Goal: Transaction & Acquisition: Purchase product/service

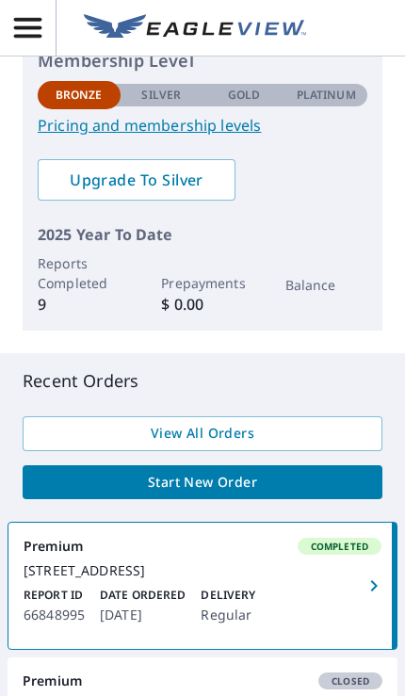
scroll to position [373, 0]
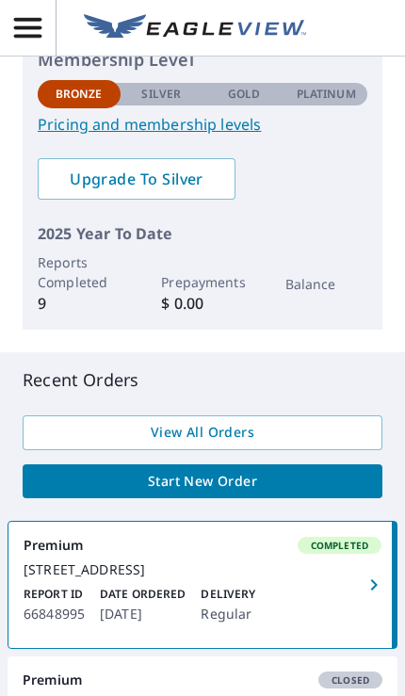
click at [291, 478] on span "Start New Order" at bounding box center [203, 482] width 330 height 24
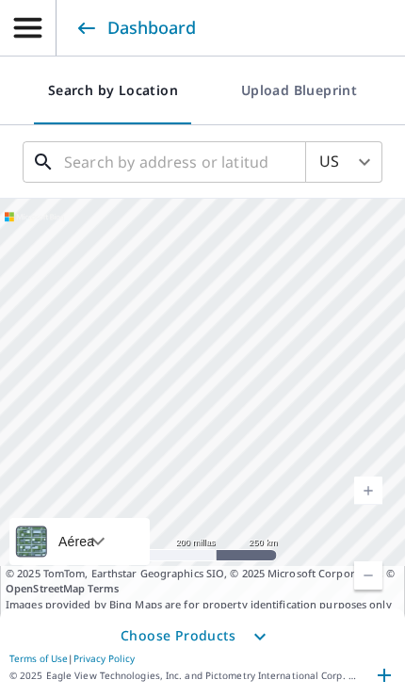
click at [195, 163] on input "text" at bounding box center [165, 162] width 203 height 53
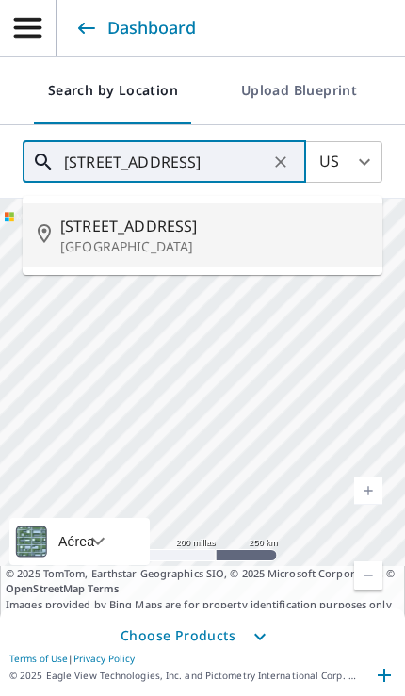
click at [199, 224] on span "[STREET_ADDRESS]" at bounding box center [213, 226] width 307 height 23
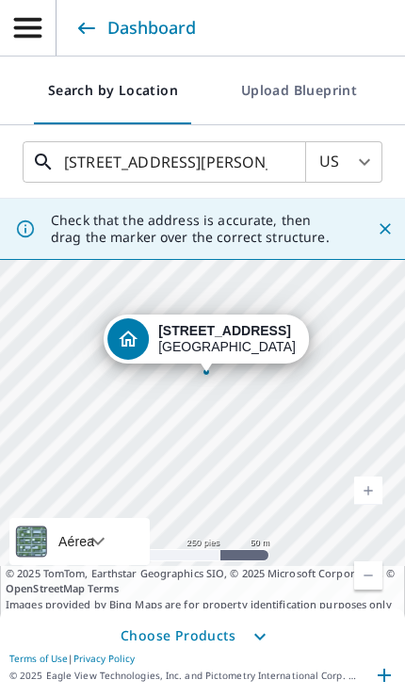
click at [89, 159] on input "[STREET_ADDRESS][PERSON_NAME]" at bounding box center [165, 162] width 203 height 53
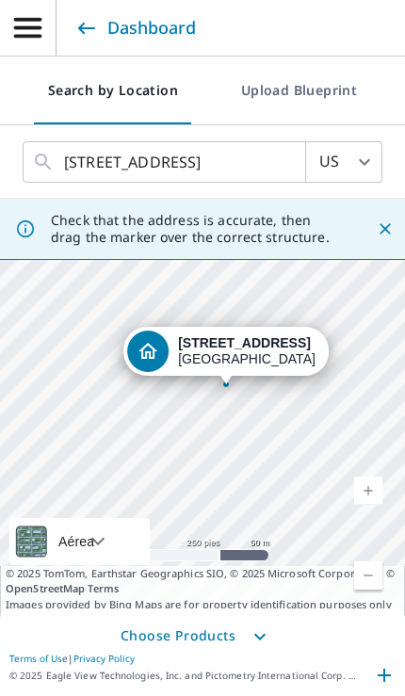
click at [278, 169] on div at bounding box center [279, 162] width 24 height 26
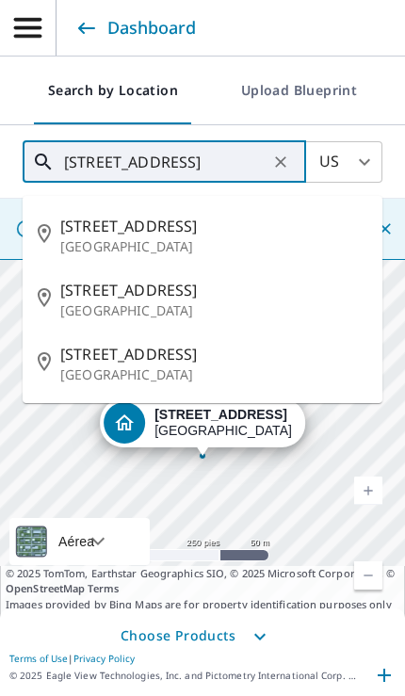
type input "W [GEOGRAPHIC_DATA]"
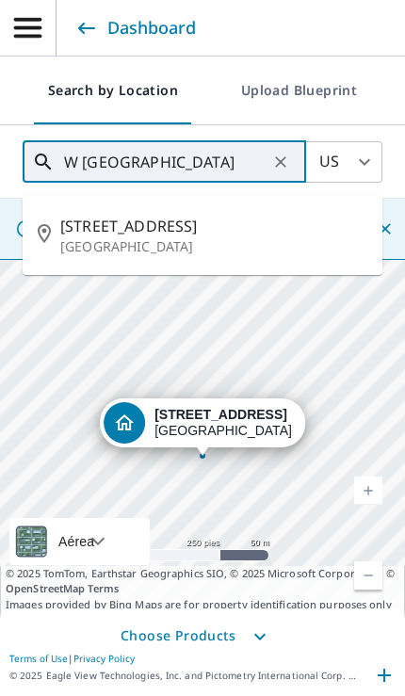
click at [271, 162] on icon "Clear" at bounding box center [280, 162] width 19 height 19
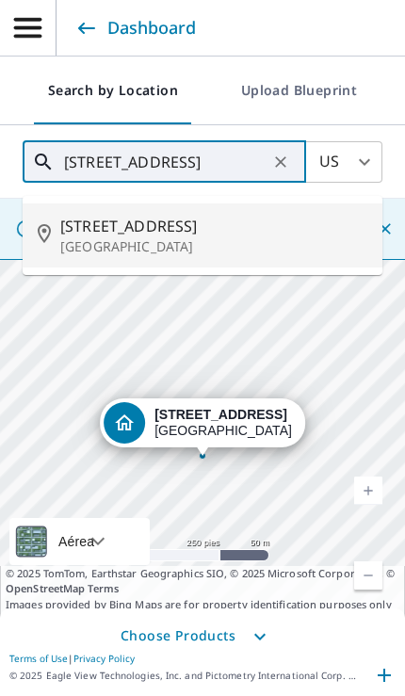
click at [177, 228] on span "[STREET_ADDRESS]" at bounding box center [213, 226] width 307 height 23
type input "[STREET_ADDRESS][PERSON_NAME]"
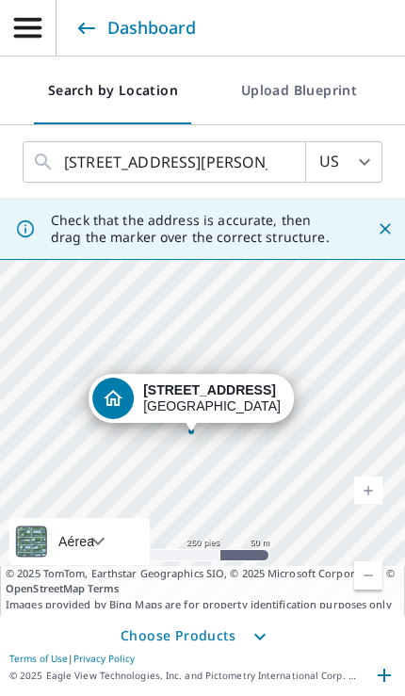
click at [385, 229] on icon "Close" at bounding box center [385, 228] width 11 height 11
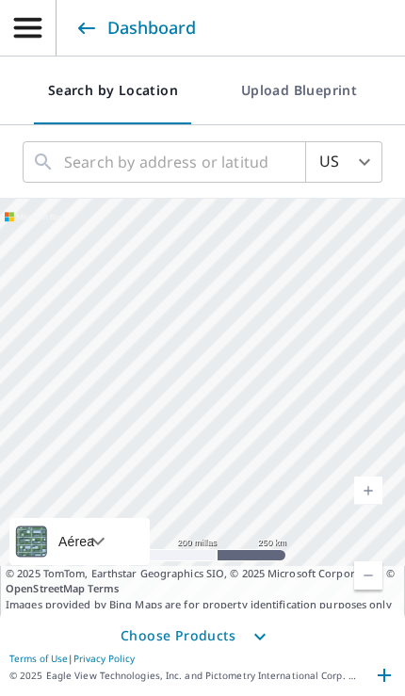
click at [79, 18] on link "Dashboard" at bounding box center [134, 28] width 123 height 34
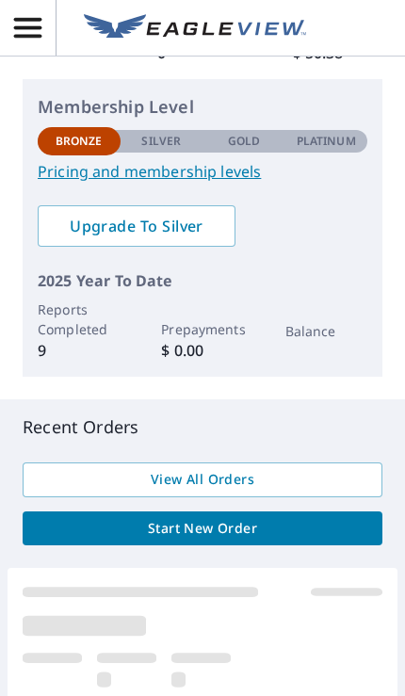
scroll to position [325, 0]
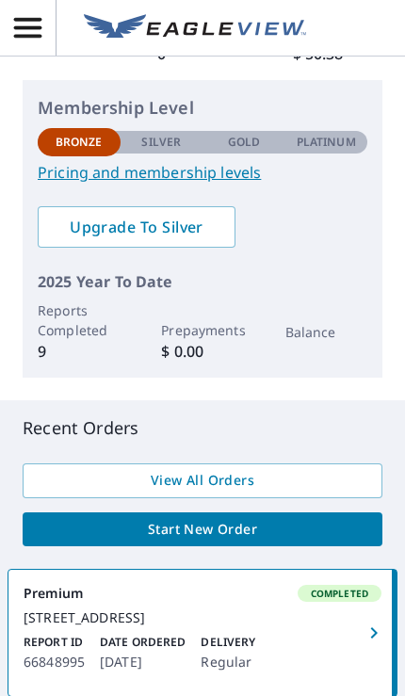
click at [289, 529] on span "Start New Order" at bounding box center [203, 530] width 330 height 24
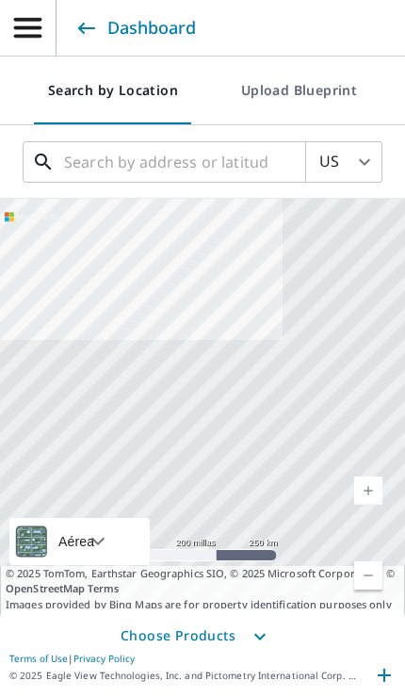
click at [206, 164] on input "text" at bounding box center [165, 162] width 203 height 53
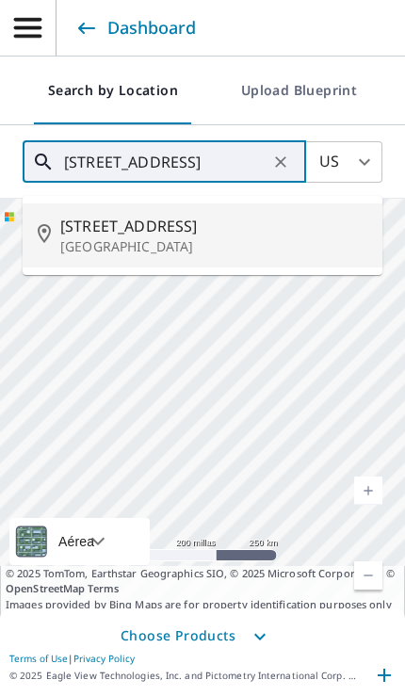
click at [193, 219] on span "[STREET_ADDRESS]" at bounding box center [213, 226] width 307 height 23
type input "[STREET_ADDRESS][PERSON_NAME]"
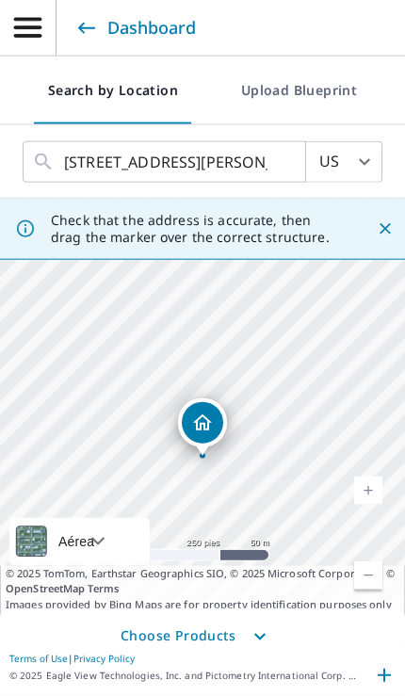
scroll to position [77, 0]
click at [257, 631] on icon "button" at bounding box center [260, 636] width 23 height 23
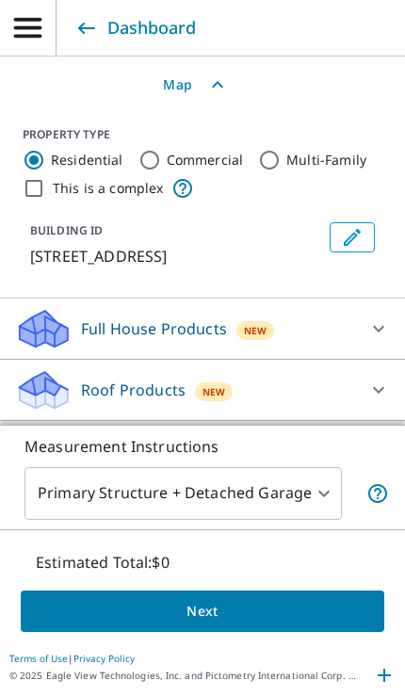
click at [298, 611] on span "Next" at bounding box center [202, 612] width 333 height 24
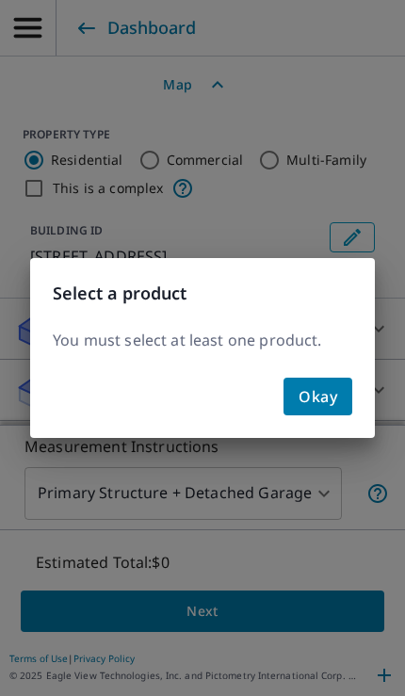
click at [327, 395] on span "Okay" at bounding box center [318, 396] width 39 height 26
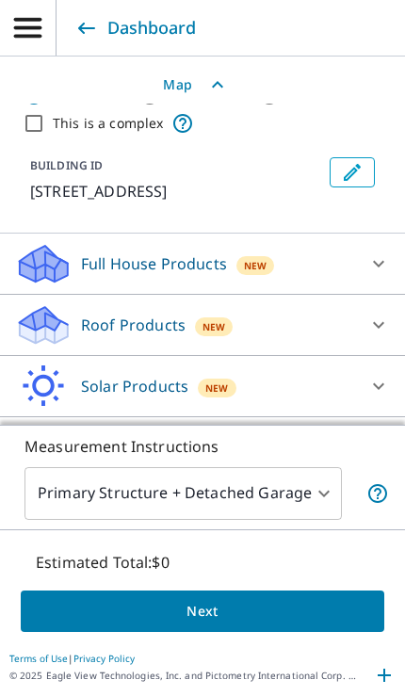
scroll to position [64, 0]
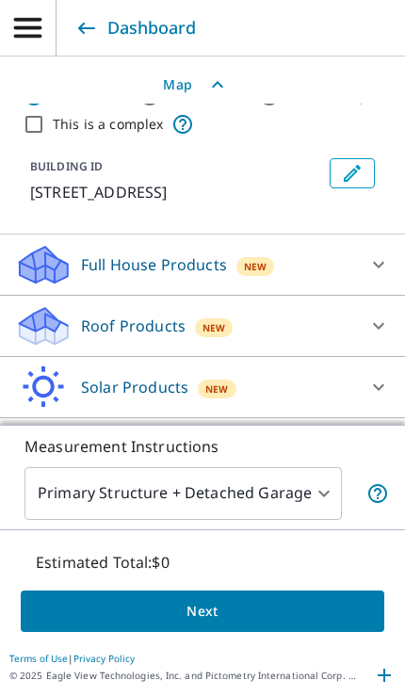
click at [385, 315] on icon at bounding box center [378, 326] width 23 height 23
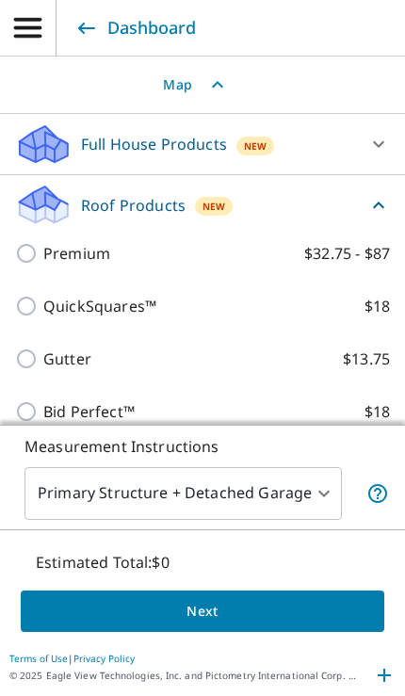
scroll to position [175, 0]
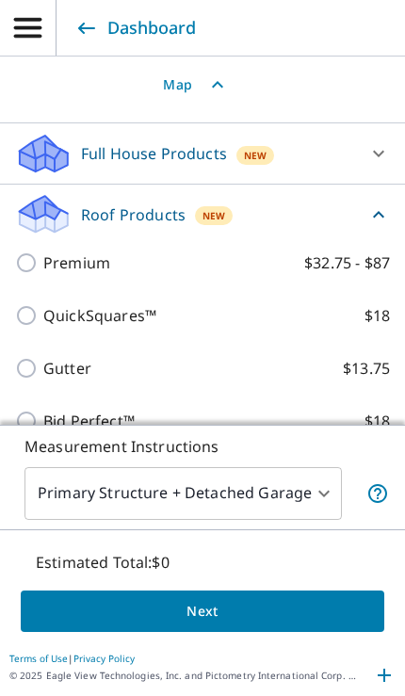
click at [91, 251] on p "Premium" at bounding box center [76, 262] width 67 height 23
click at [43, 251] on input "Premium $32.75 - $87" at bounding box center [29, 262] width 28 height 23
checkbox input "true"
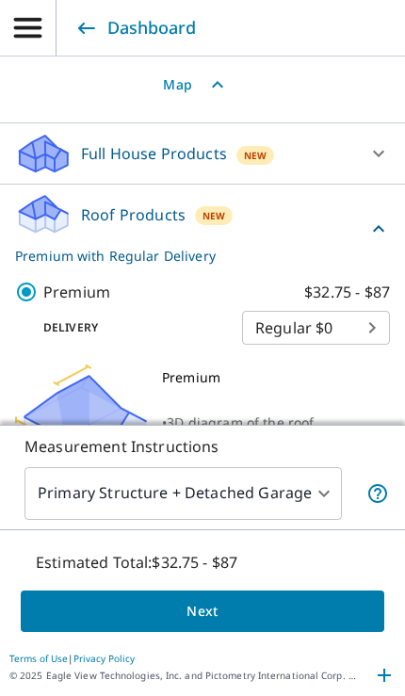
click at [308, 615] on span "Next" at bounding box center [202, 612] width 333 height 24
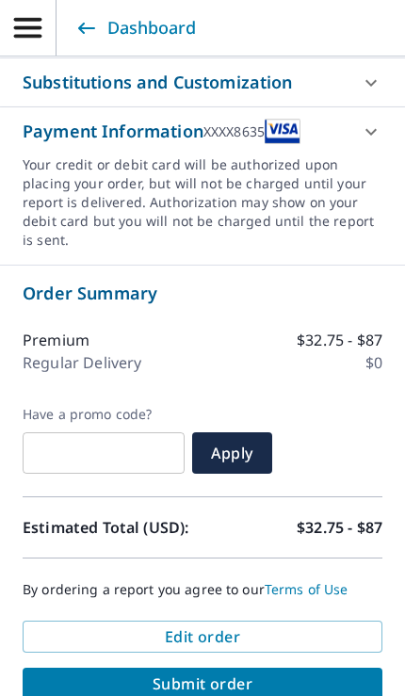
scroll to position [1023, 0]
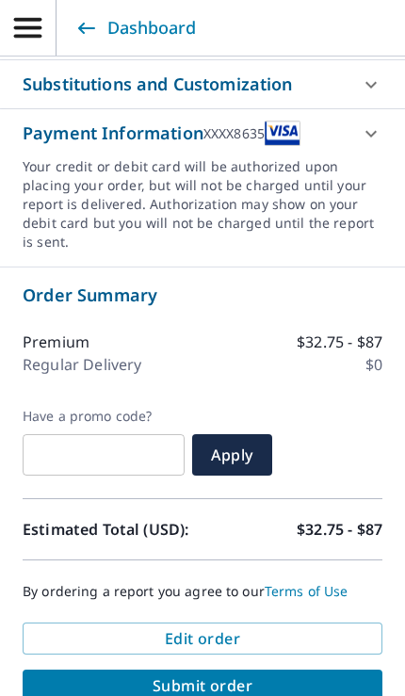
click at [299, 675] on span "Submit order" at bounding box center [203, 685] width 330 height 21
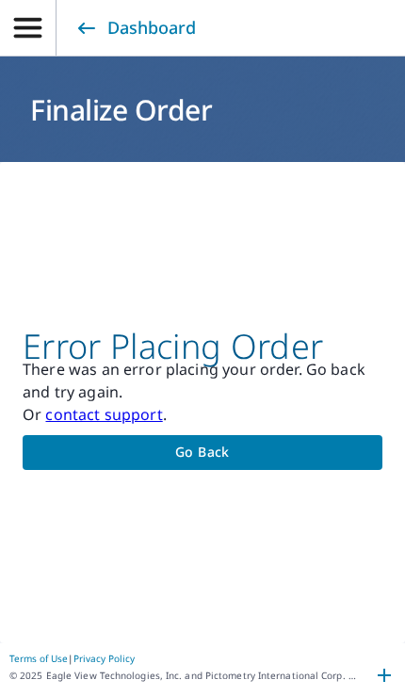
scroll to position [0, 0]
click at [250, 441] on span "Go back" at bounding box center [203, 453] width 330 height 24
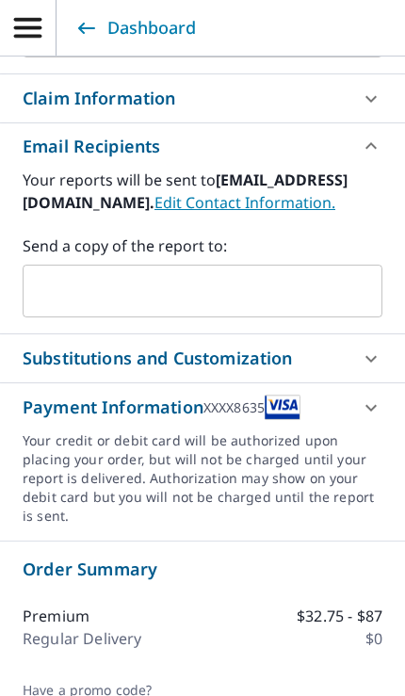
scroll to position [735, 0]
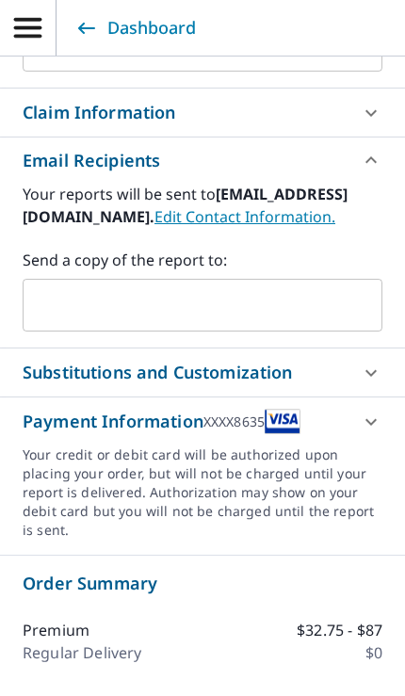
click at [373, 418] on icon at bounding box center [370, 421] width 11 height 7
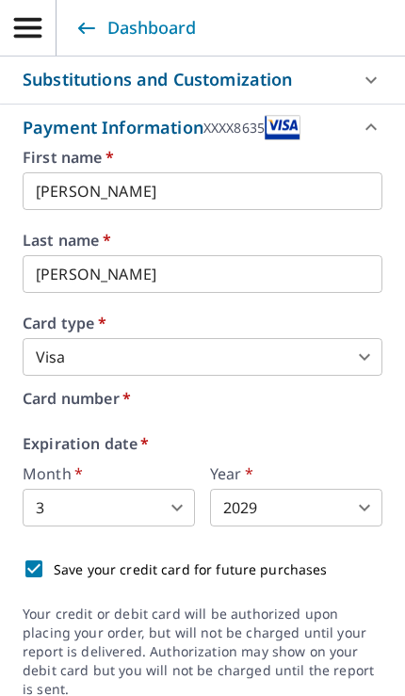
scroll to position [77, 0]
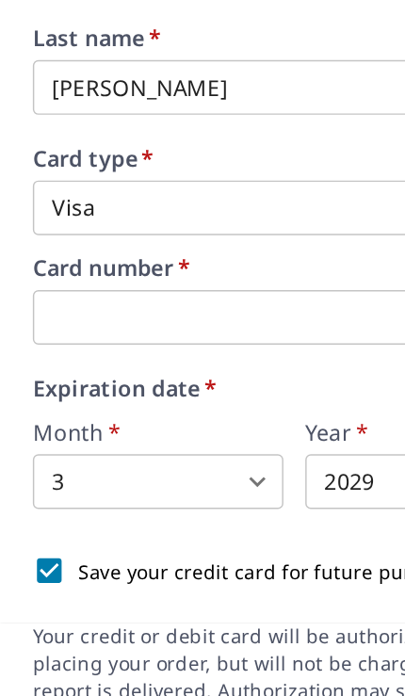
click at [177, 273] on body "FF FF Dashboard Finalize Order 521 W Meadecrest Dr Knoxville, TN 37923 Aérea Ca…" at bounding box center [202, 348] width 405 height 696
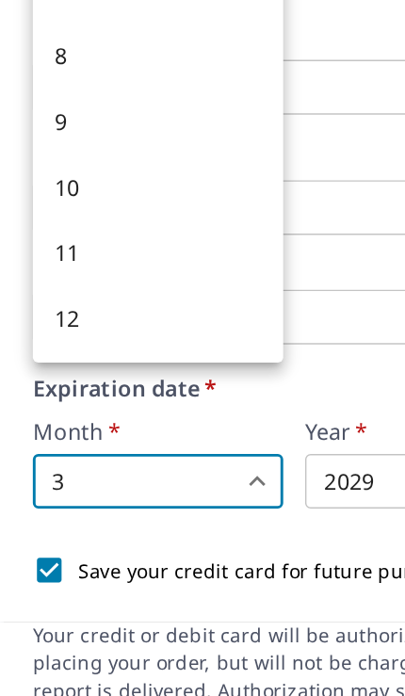
click at [57, 275] on li "9" at bounding box center [109, 297] width 172 height 45
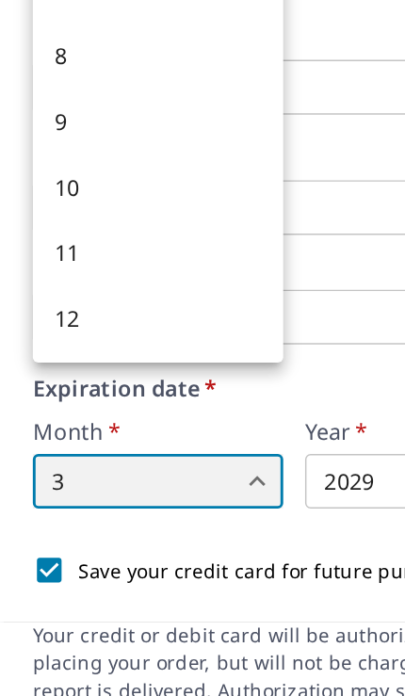
type input "9"
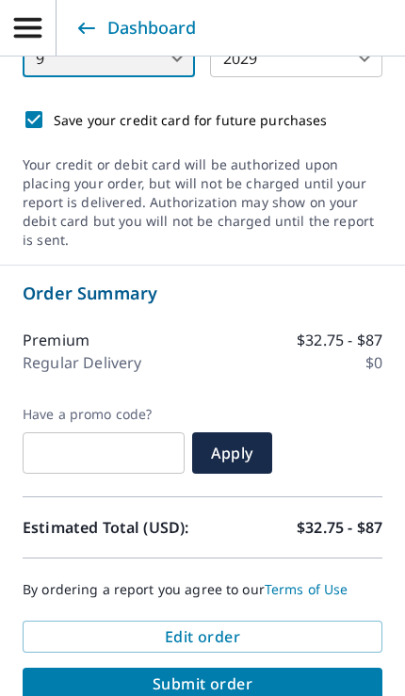
scroll to position [1513, 0]
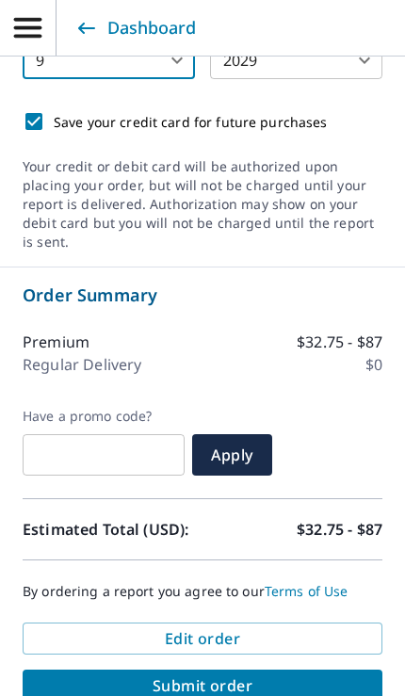
click at [287, 675] on span "Submit order" at bounding box center [203, 685] width 330 height 21
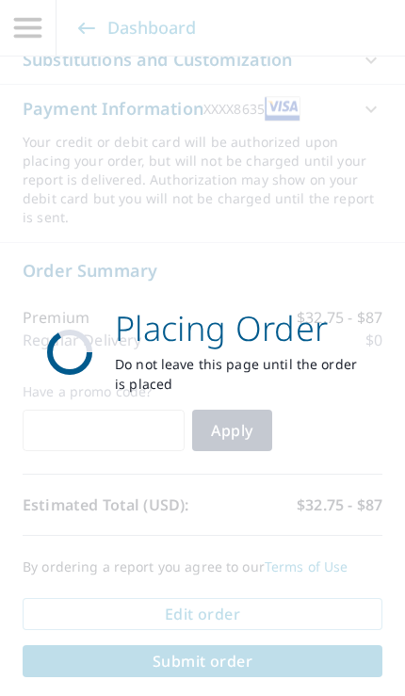
scroll to position [838, 0]
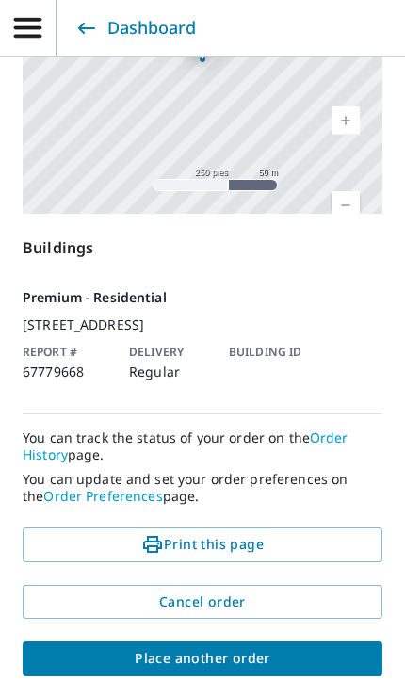
scroll to position [732, 0]
